Goal: Task Accomplishment & Management: Use online tool/utility

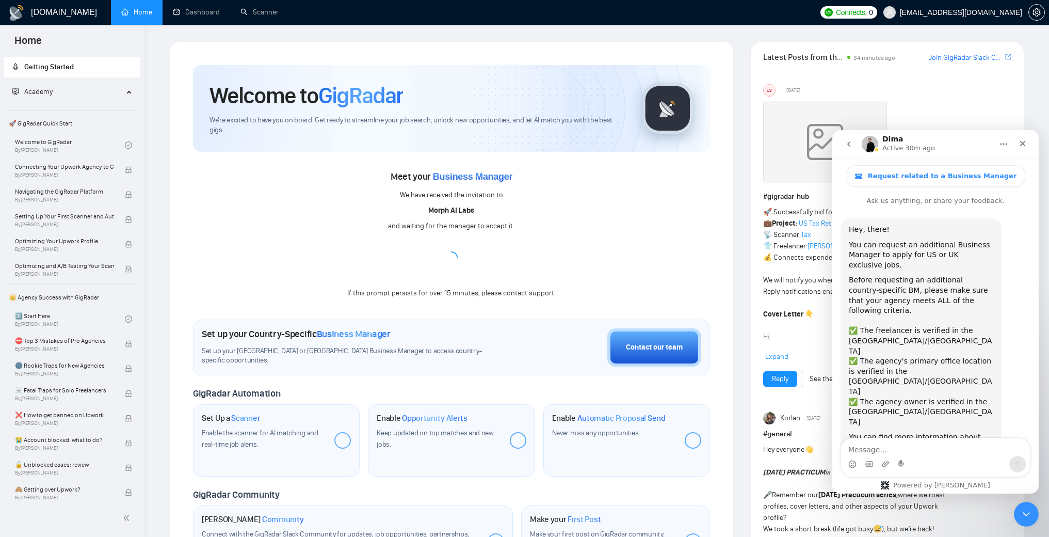
scroll to position [620, 0]
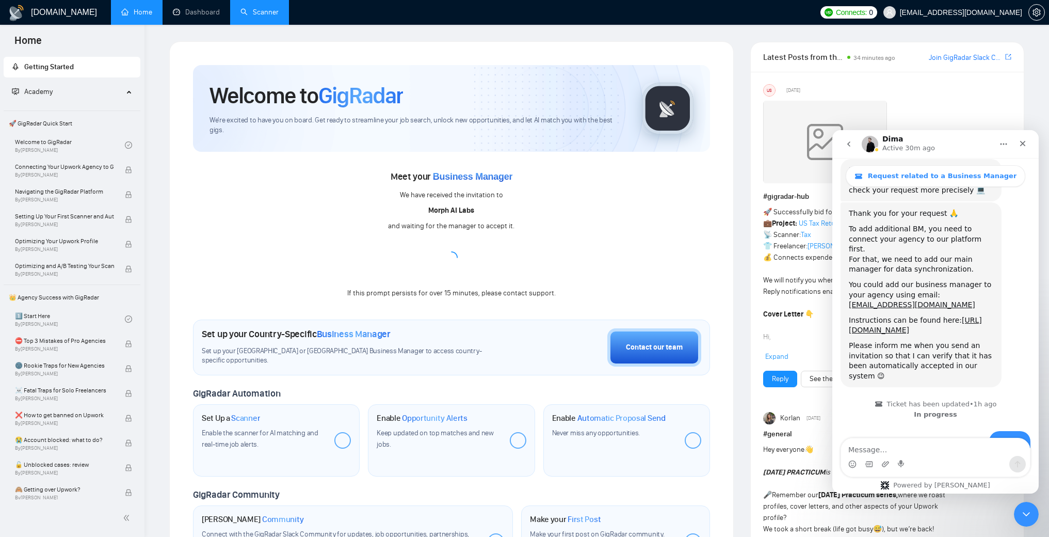
click at [268, 17] on link "Scanner" at bounding box center [259, 12] width 38 height 9
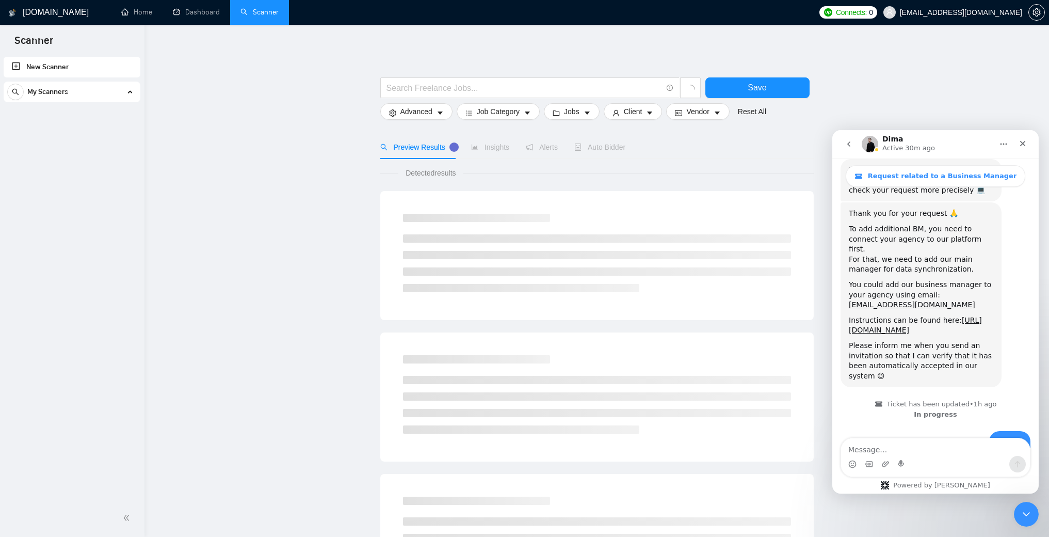
click at [55, 97] on span "My Scanners" at bounding box center [47, 92] width 41 height 21
click at [1023, 146] on icon "Close" at bounding box center [1023, 143] width 8 height 8
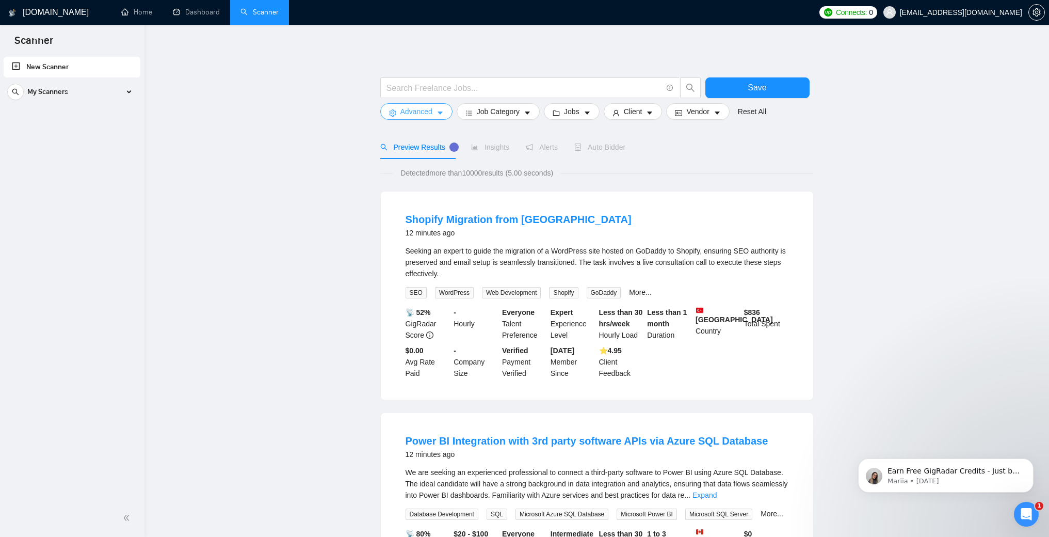
click at [430, 116] on span "Advanced" at bounding box center [416, 111] width 32 height 11
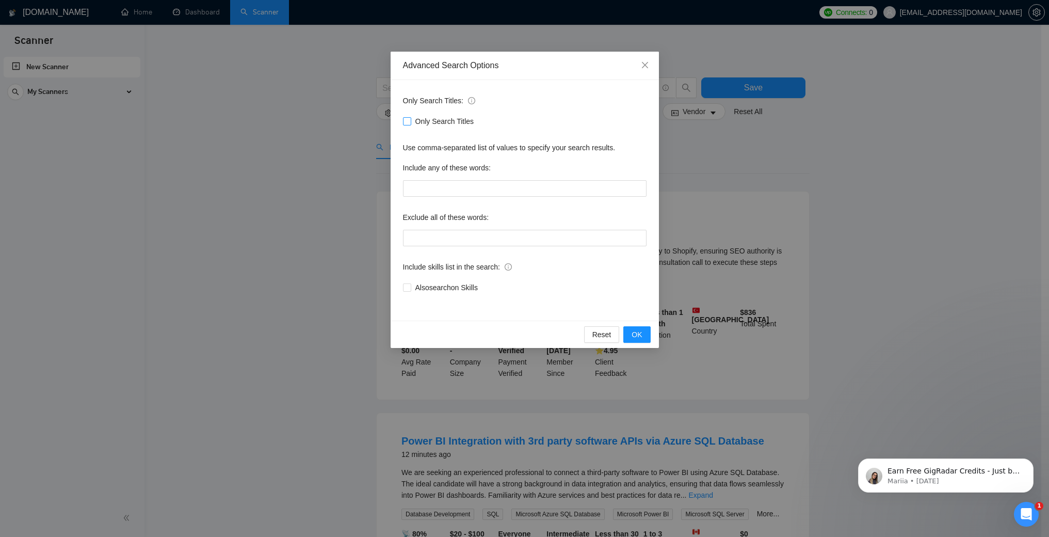
click at [410, 124] on span at bounding box center [407, 121] width 8 height 8
click at [410, 124] on input "Only Search Titles" at bounding box center [406, 120] width 7 height 7
click at [410, 124] on span at bounding box center [407, 121] width 8 height 8
click at [410, 124] on input "Only Search Titles" at bounding box center [406, 120] width 7 height 7
checkbox input "false"
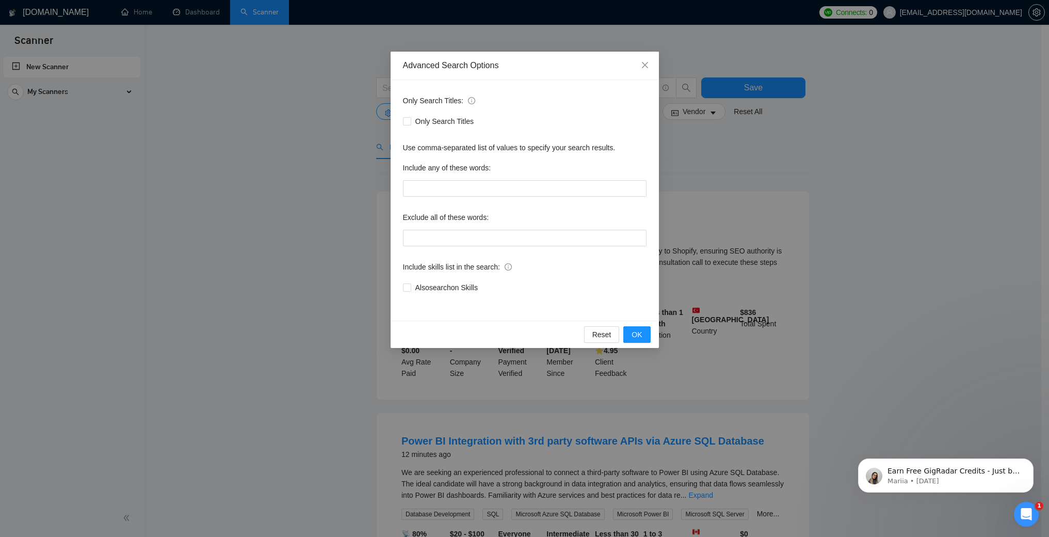
click at [313, 207] on div "Advanced Search Options Only Search Titles: Only Search Titles Use comma-separa…" at bounding box center [524, 268] width 1049 height 537
